Goal: Contribute content

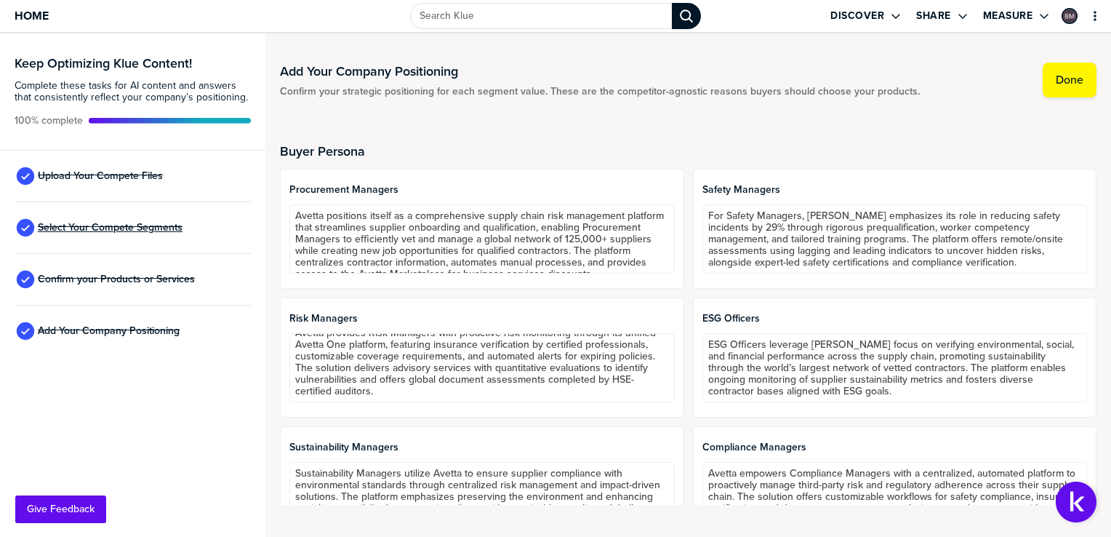
click at [126, 230] on span "Select Your Compete Segments" at bounding box center [110, 228] width 145 height 12
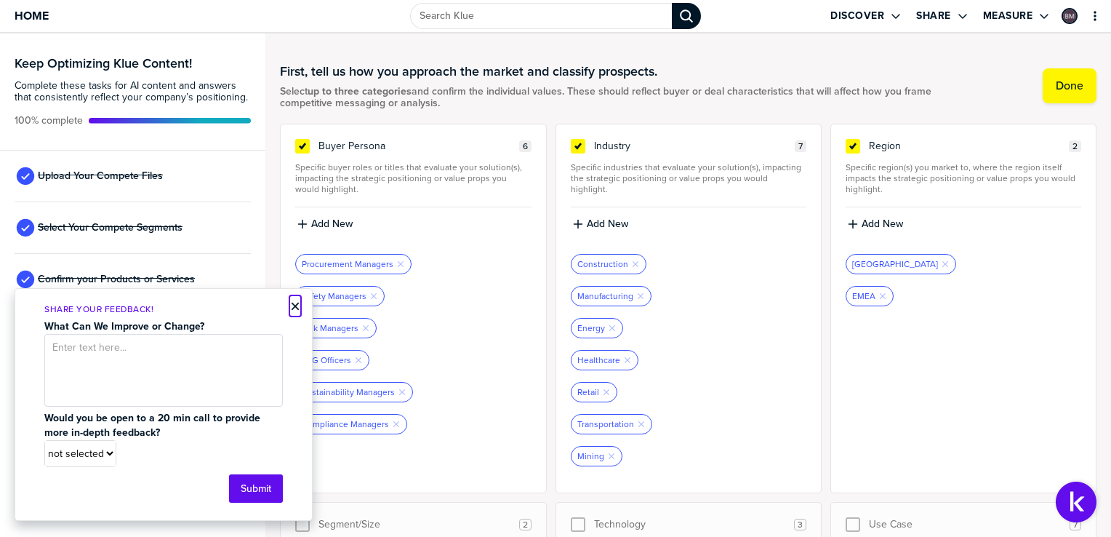
click at [292, 305] on button "×" at bounding box center [295, 305] width 10 height 17
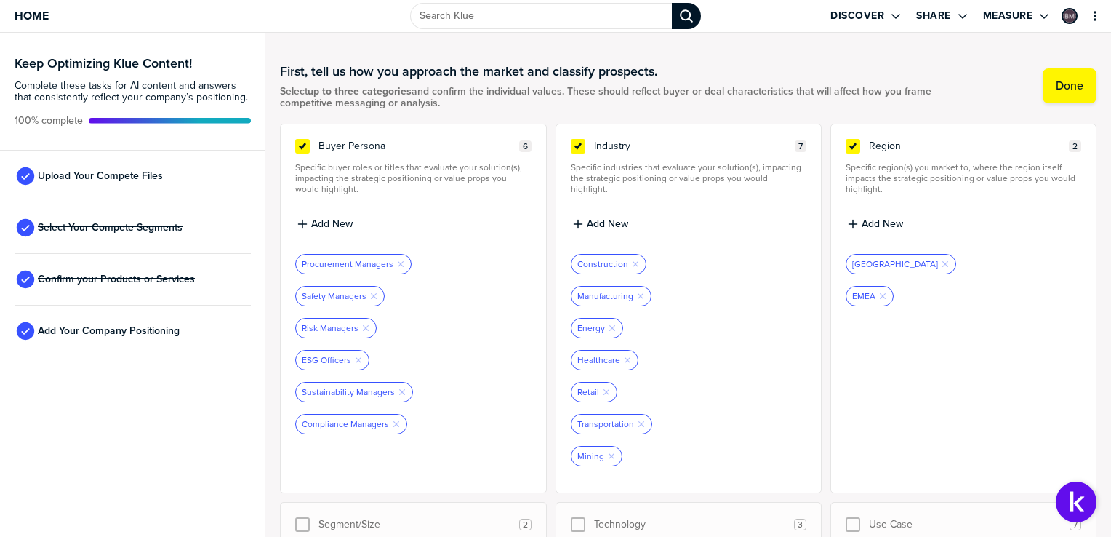
click at [894, 221] on label "Add New" at bounding box center [882, 223] width 41 height 13
click at [888, 223] on input at bounding box center [964, 229] width 236 height 26
type input "A"
type input "APAC"
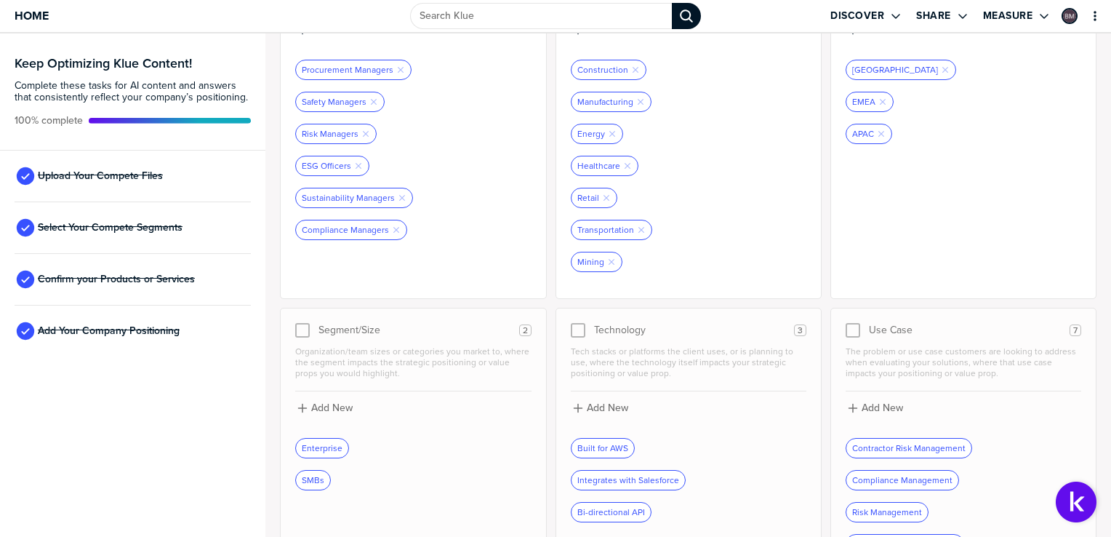
scroll to position [318, 0]
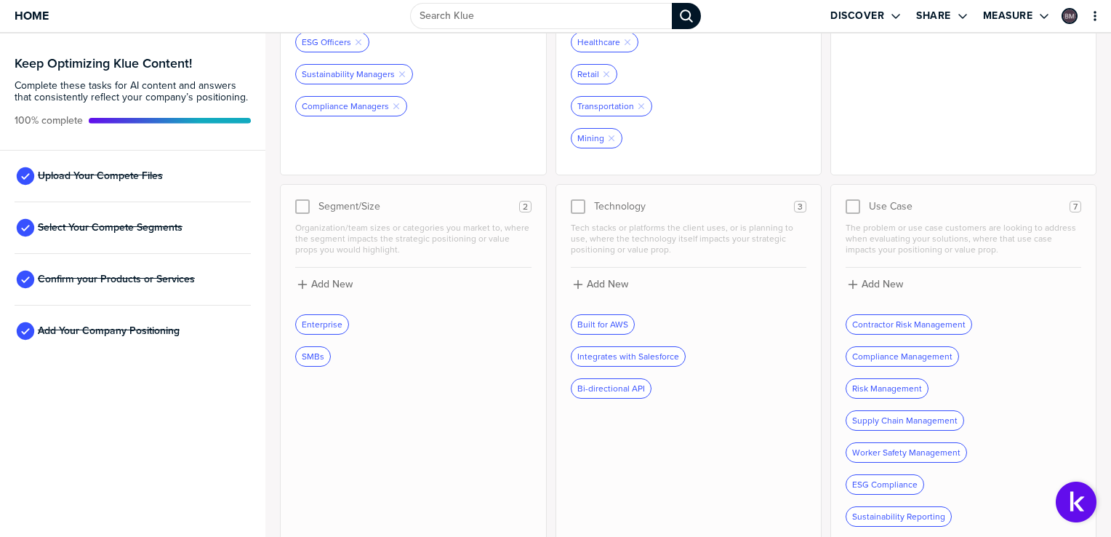
click at [846, 199] on div at bounding box center [853, 206] width 15 height 15
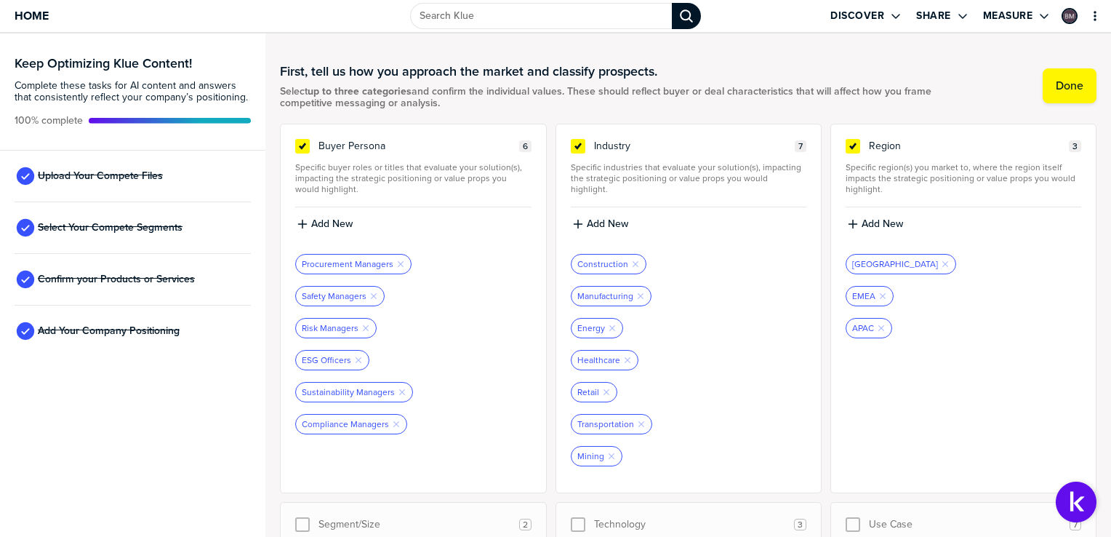
click at [239, 438] on div "Keep Optimizing Klue Content! Complete these tasks for AI content and answers t…" at bounding box center [132, 284] width 265 height 503
